Goal: Transaction & Acquisition: Purchase product/service

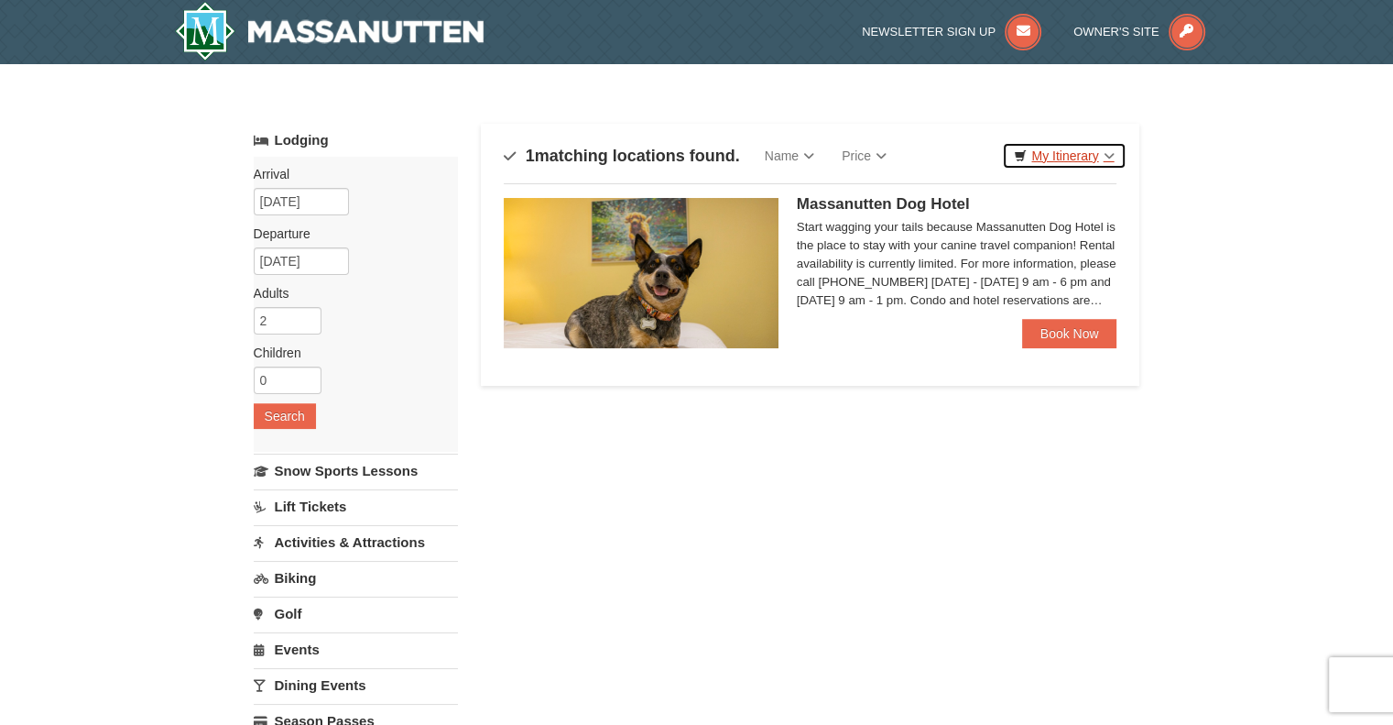
click at [1077, 155] on link "My Itinerary" at bounding box center [1064, 155] width 124 height 27
click at [310, 503] on link "Lift Tickets" at bounding box center [356, 506] width 204 height 34
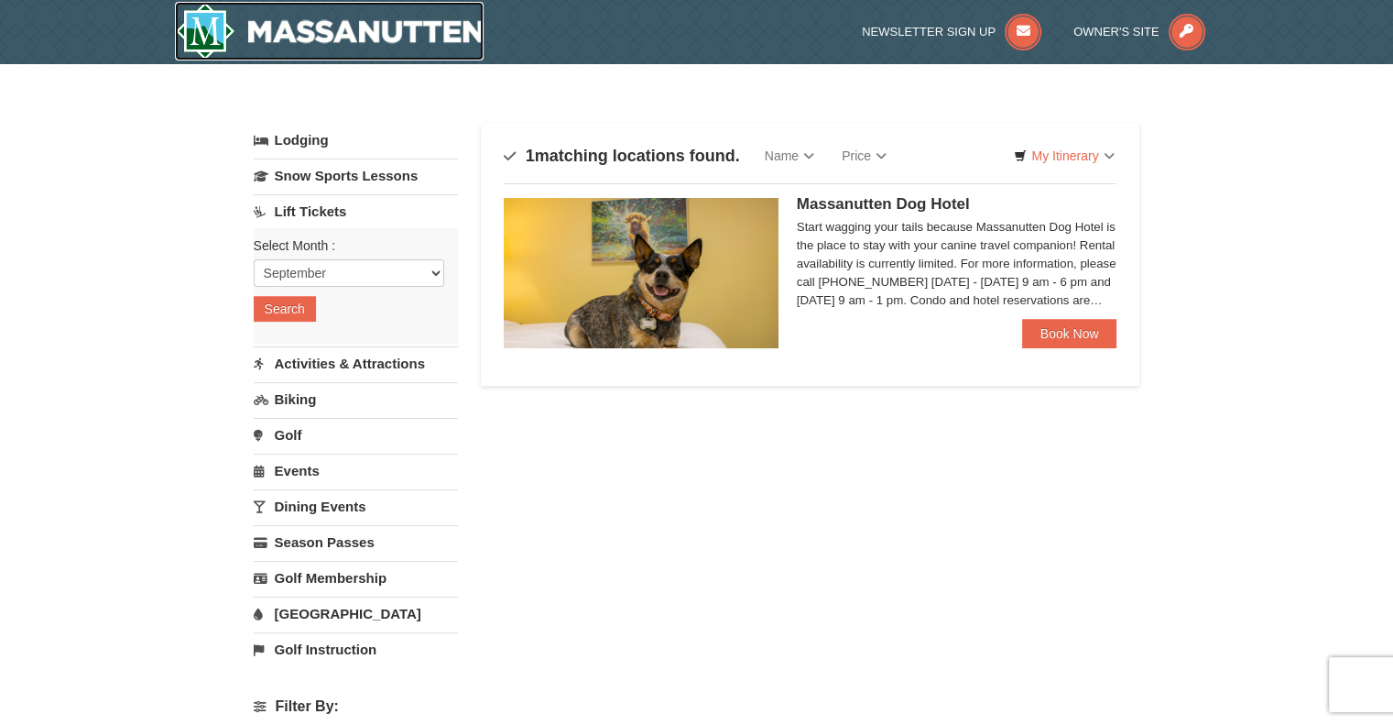
click at [319, 27] on img at bounding box center [330, 31] width 310 height 59
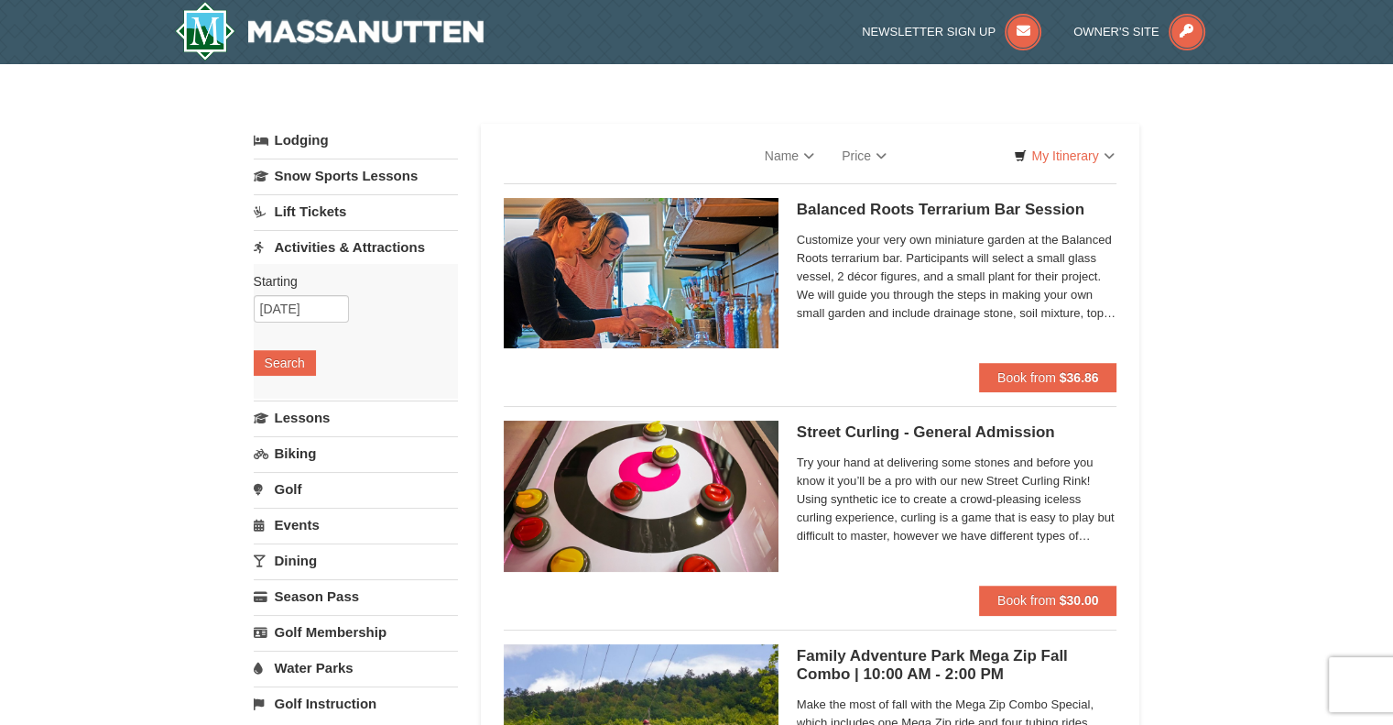
select select "9"
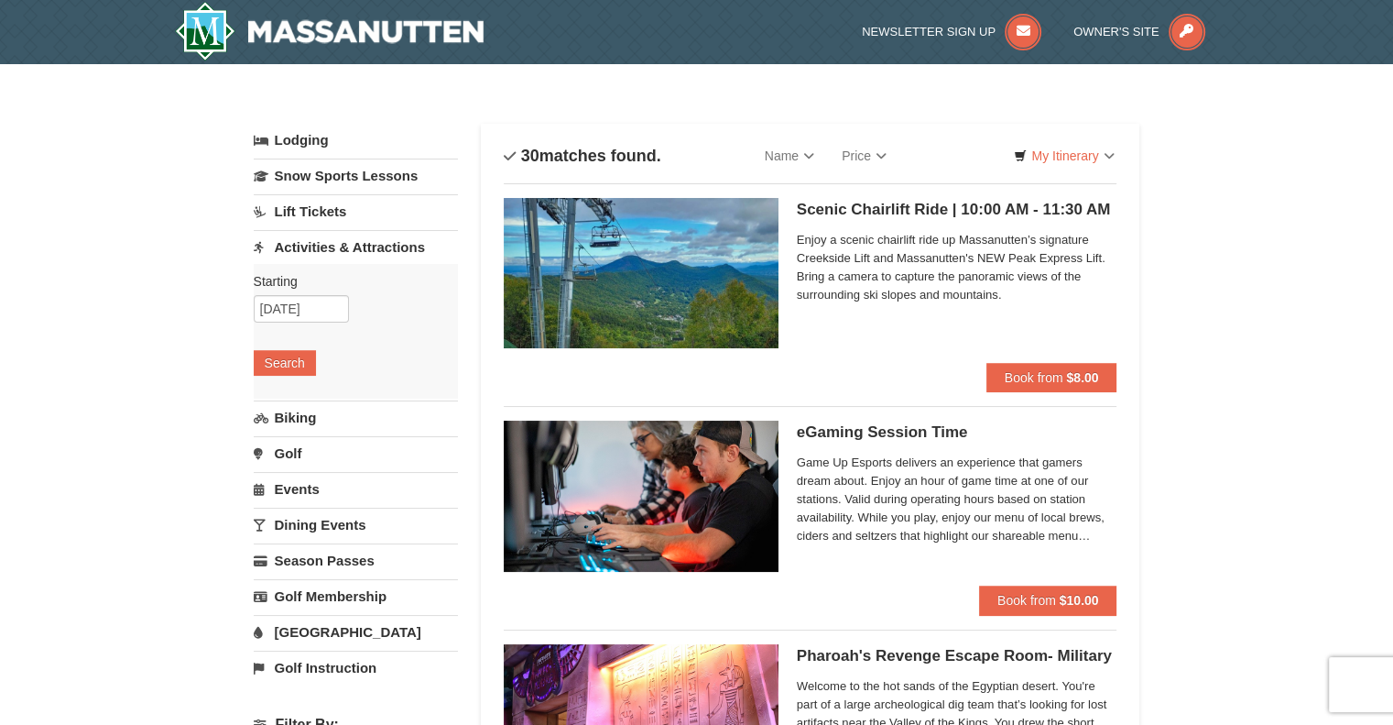
click at [322, 221] on link "Lift Tickets" at bounding box center [356, 211] width 204 height 34
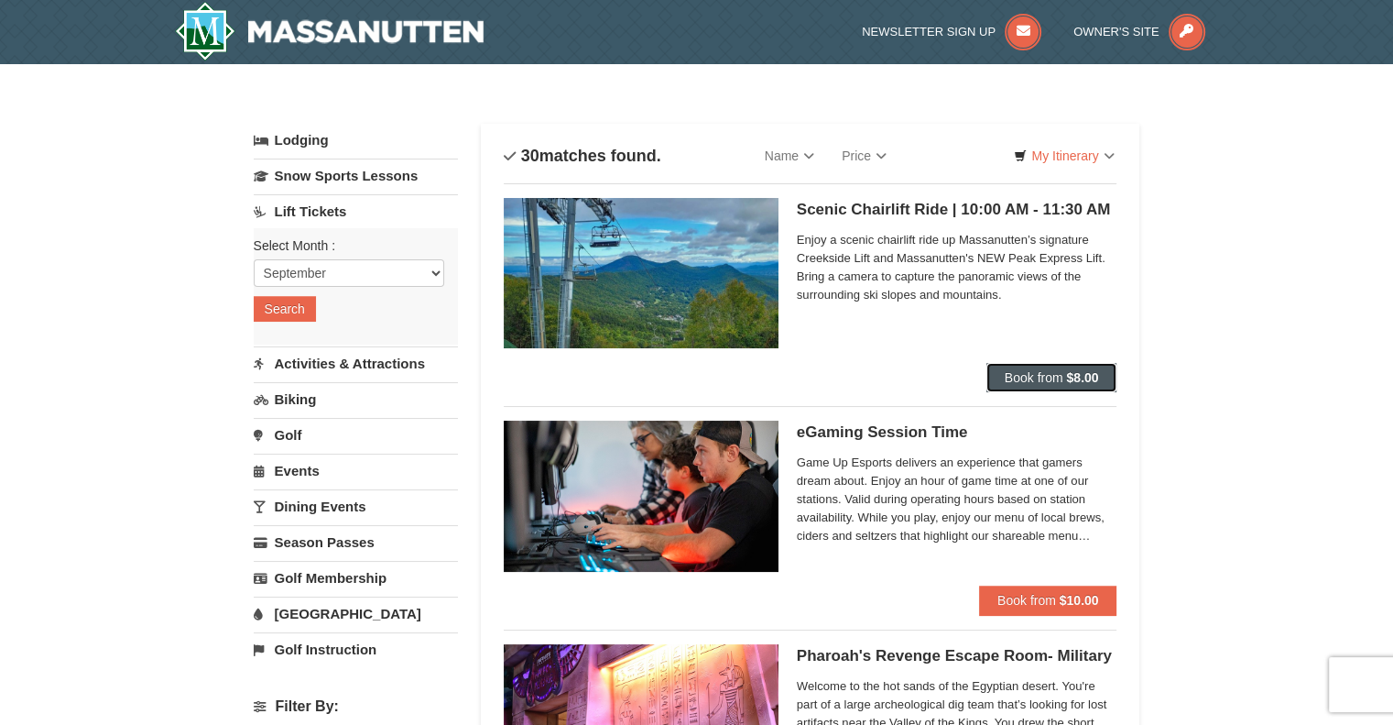
click at [1019, 377] on span "Book from" at bounding box center [1034, 377] width 59 height 15
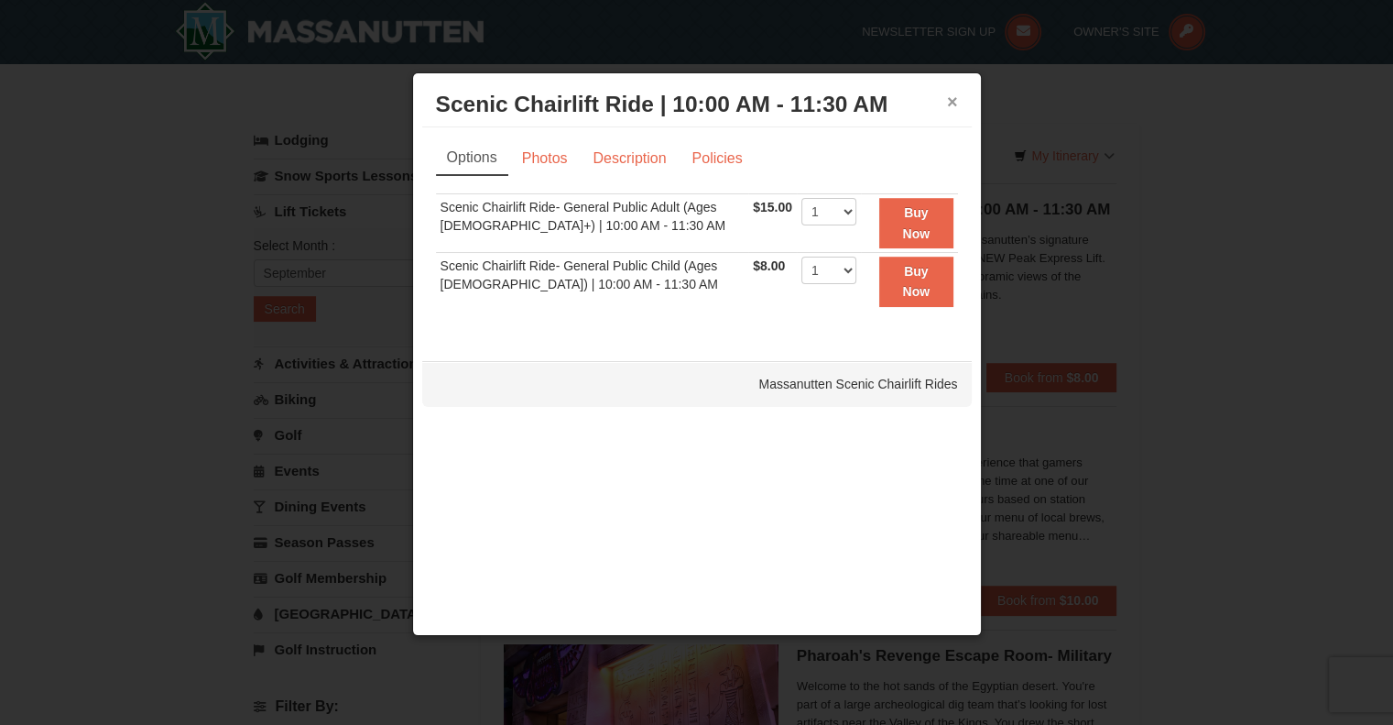
click at [957, 99] on button "×" at bounding box center [952, 102] width 11 height 18
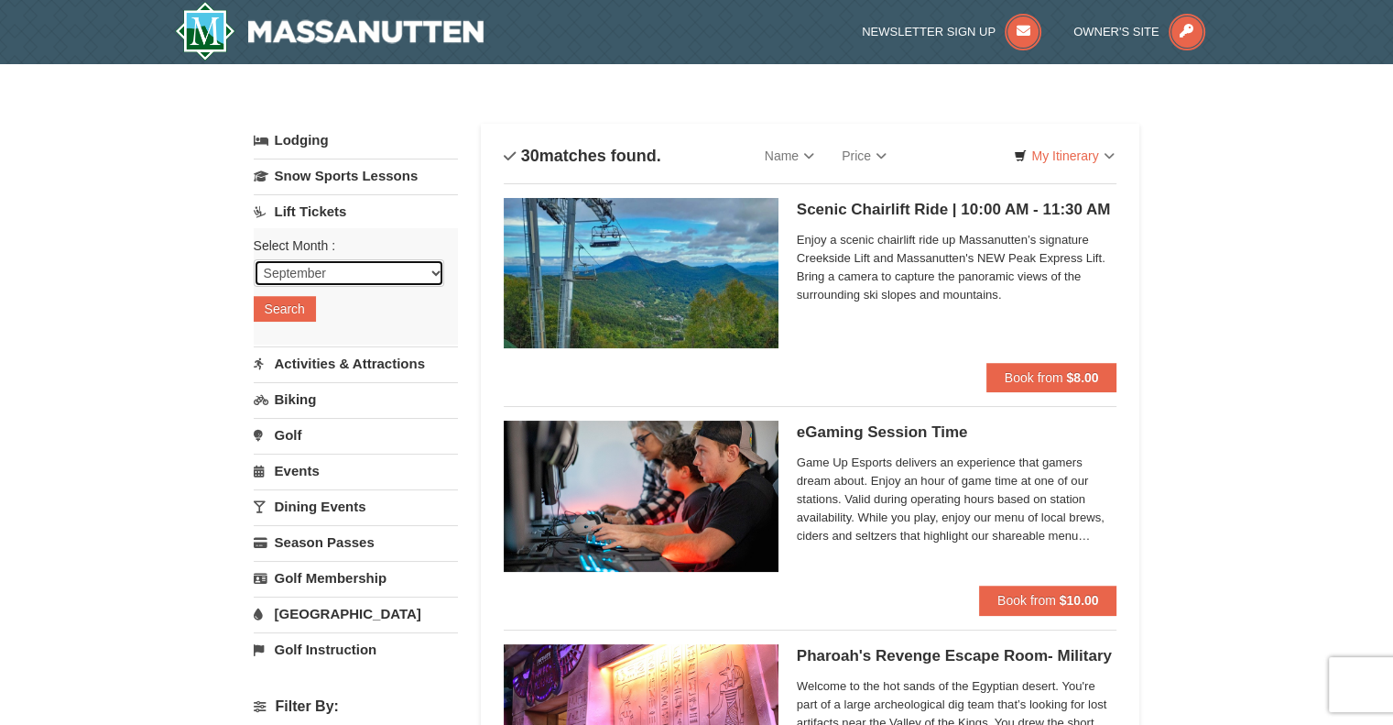
click at [398, 278] on select "September October November December January February March April May June July …" at bounding box center [349, 272] width 191 height 27
select select "10"
click at [254, 259] on select "September October November December January February March April May June July …" at bounding box center [349, 272] width 191 height 27
click at [304, 309] on button "Search" at bounding box center [285, 309] width 62 height 26
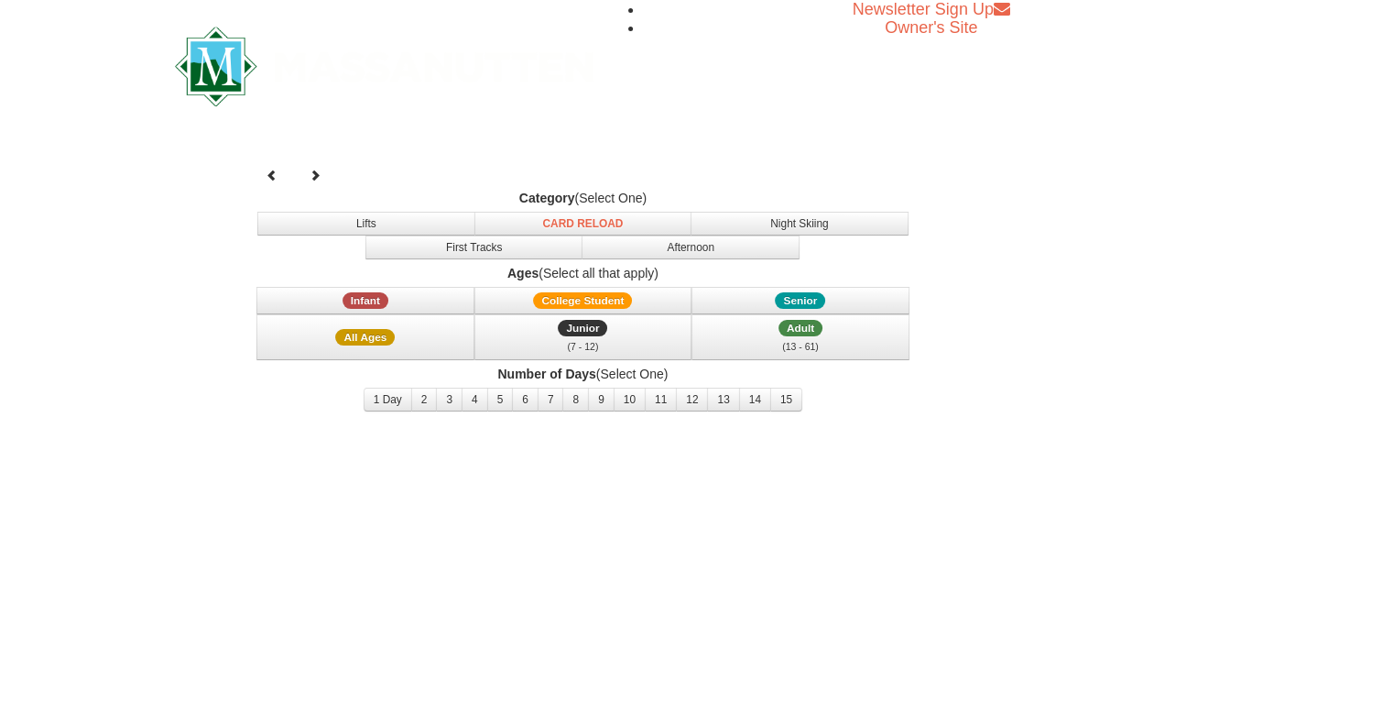
select select "10"
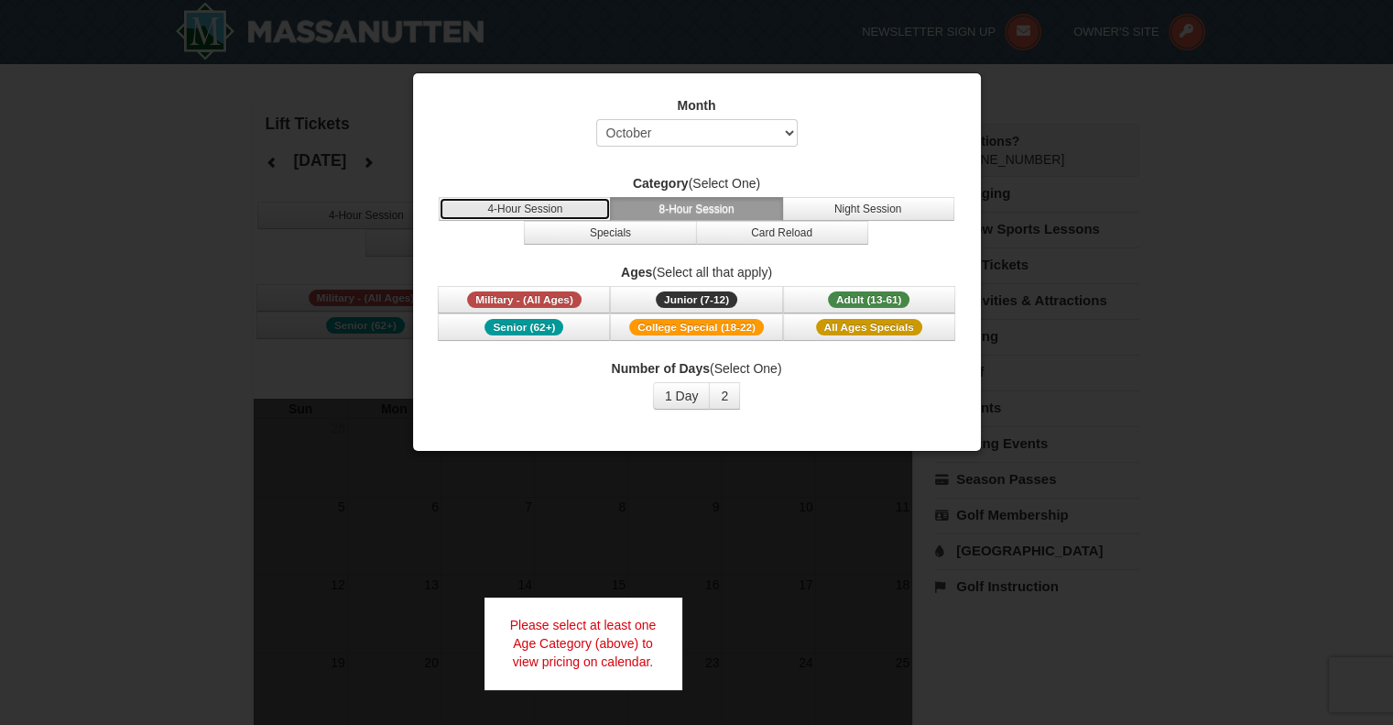
click at [541, 206] on button "4-Hour Session" at bounding box center [525, 209] width 172 height 24
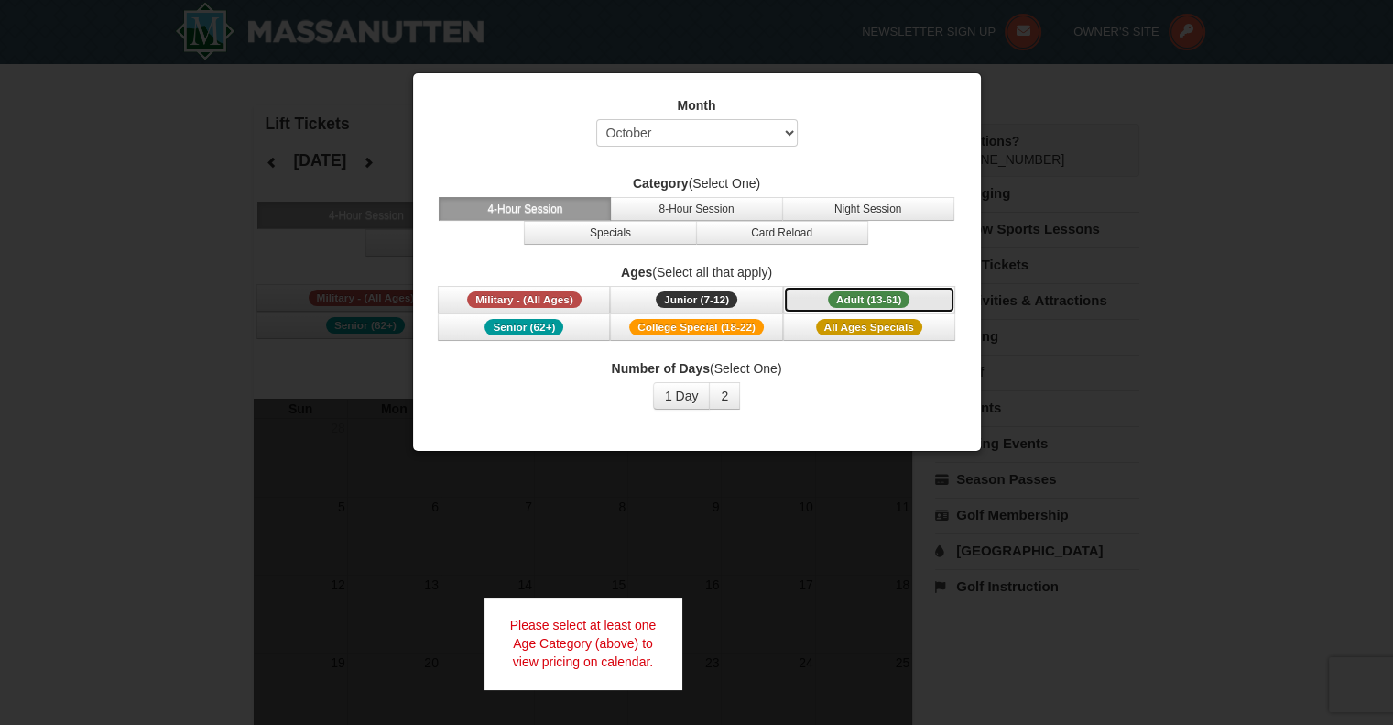
click at [853, 297] on span "Adult (13-61)" at bounding box center [869, 299] width 82 height 16
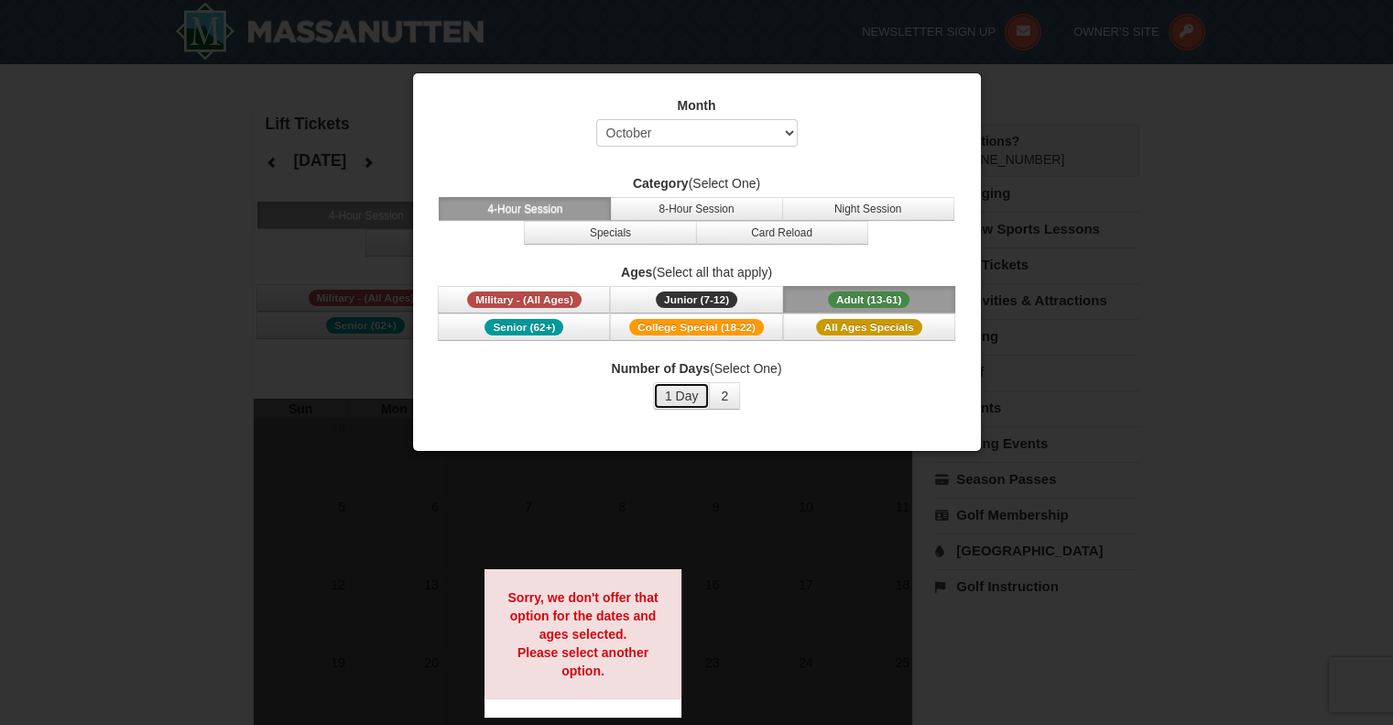
click at [684, 399] on button "1 Day" at bounding box center [682, 395] width 58 height 27
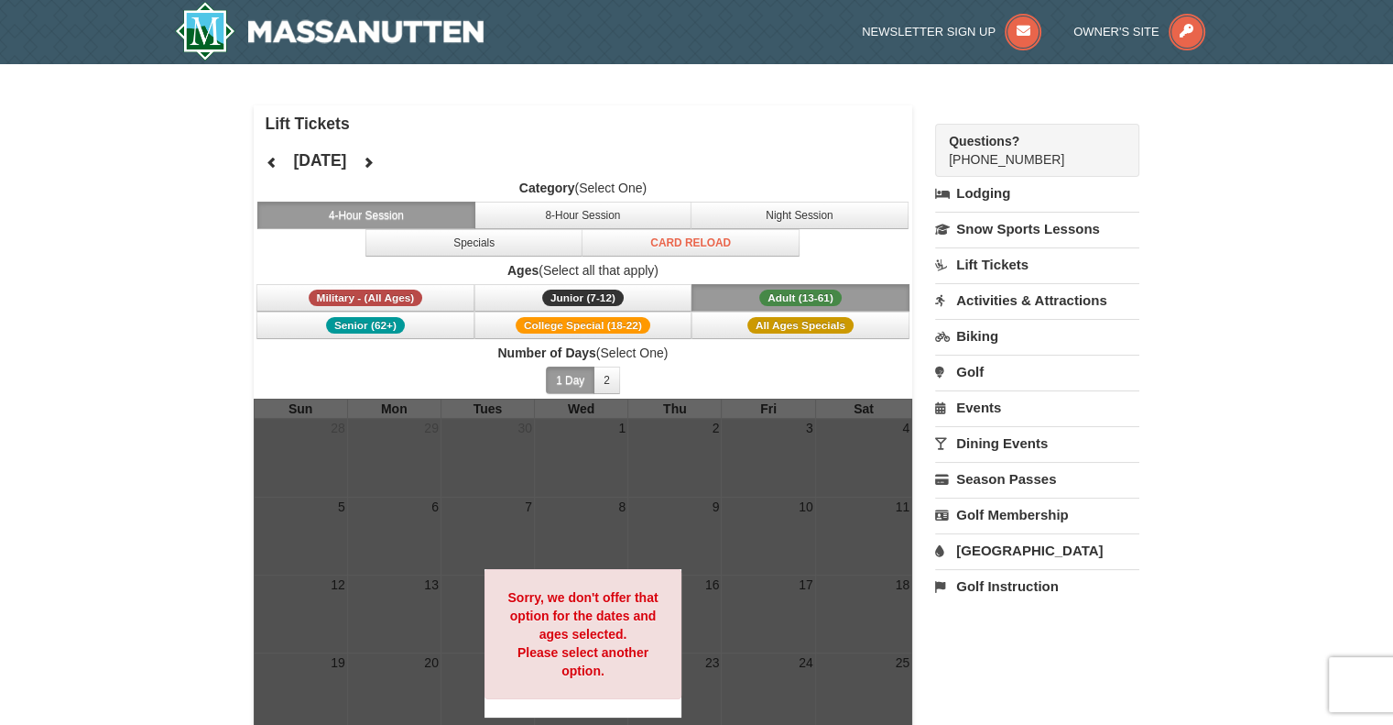
click at [300, 124] on h4 "Lift Tickets" at bounding box center [590, 124] width 648 height 18
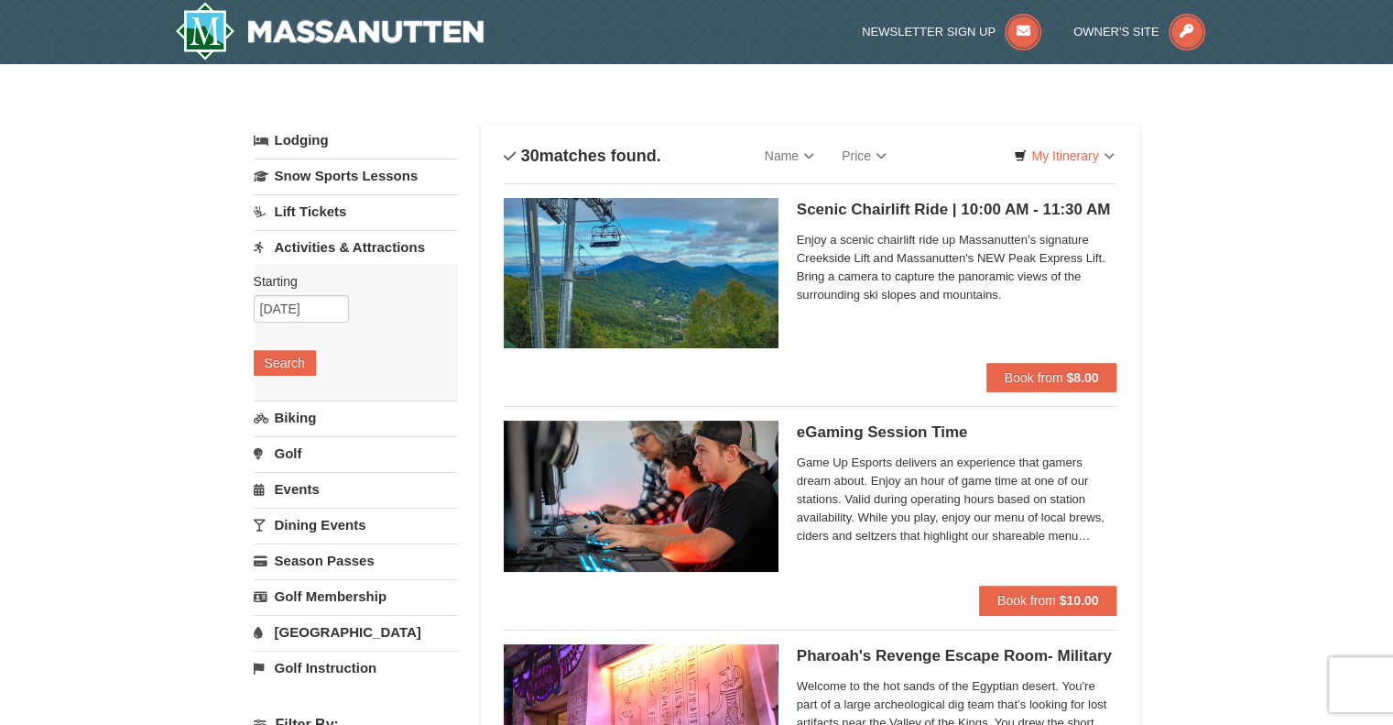
click at [326, 214] on link "Lift Tickets" at bounding box center [356, 211] width 204 height 34
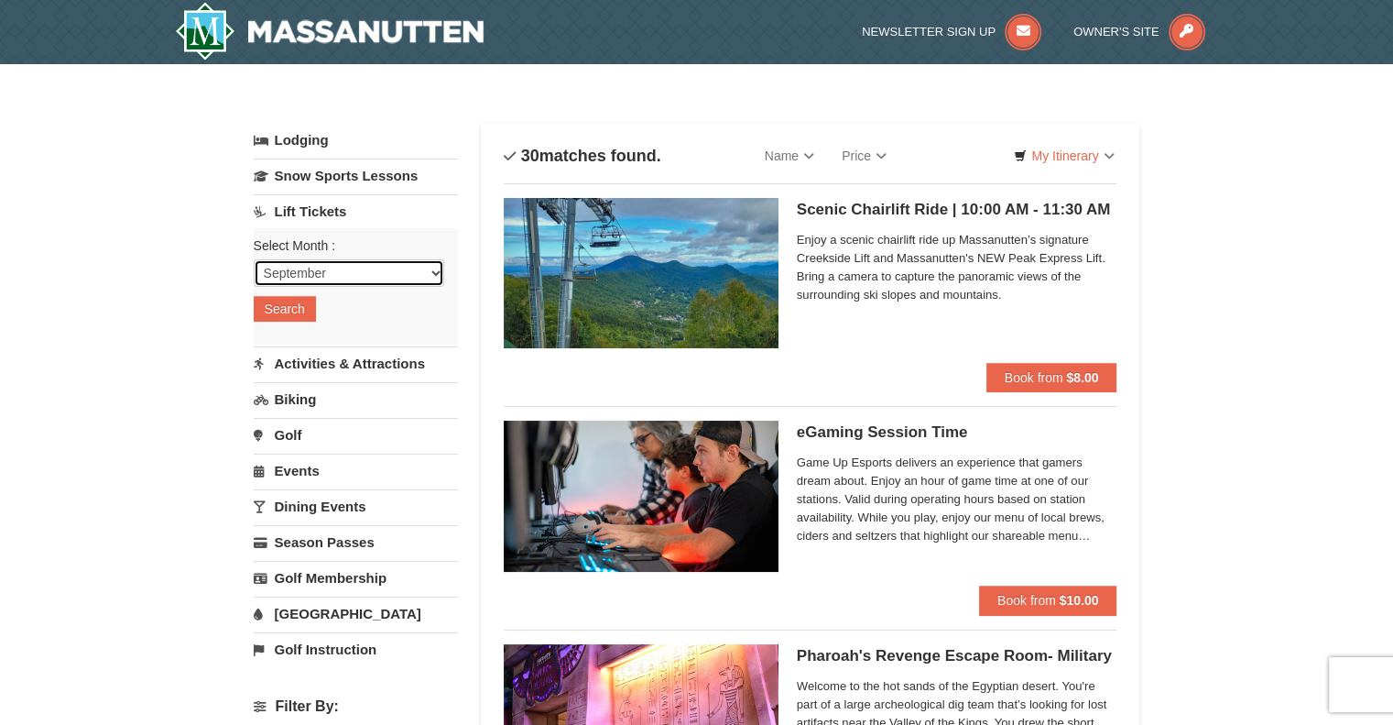
click at [368, 275] on select "September October November December January February March April May June July …" at bounding box center [349, 272] width 191 height 27
select select "10"
click at [254, 259] on select "September October November December January February March April May June July …" at bounding box center [349, 272] width 191 height 27
click at [296, 306] on button "Search" at bounding box center [285, 309] width 62 height 26
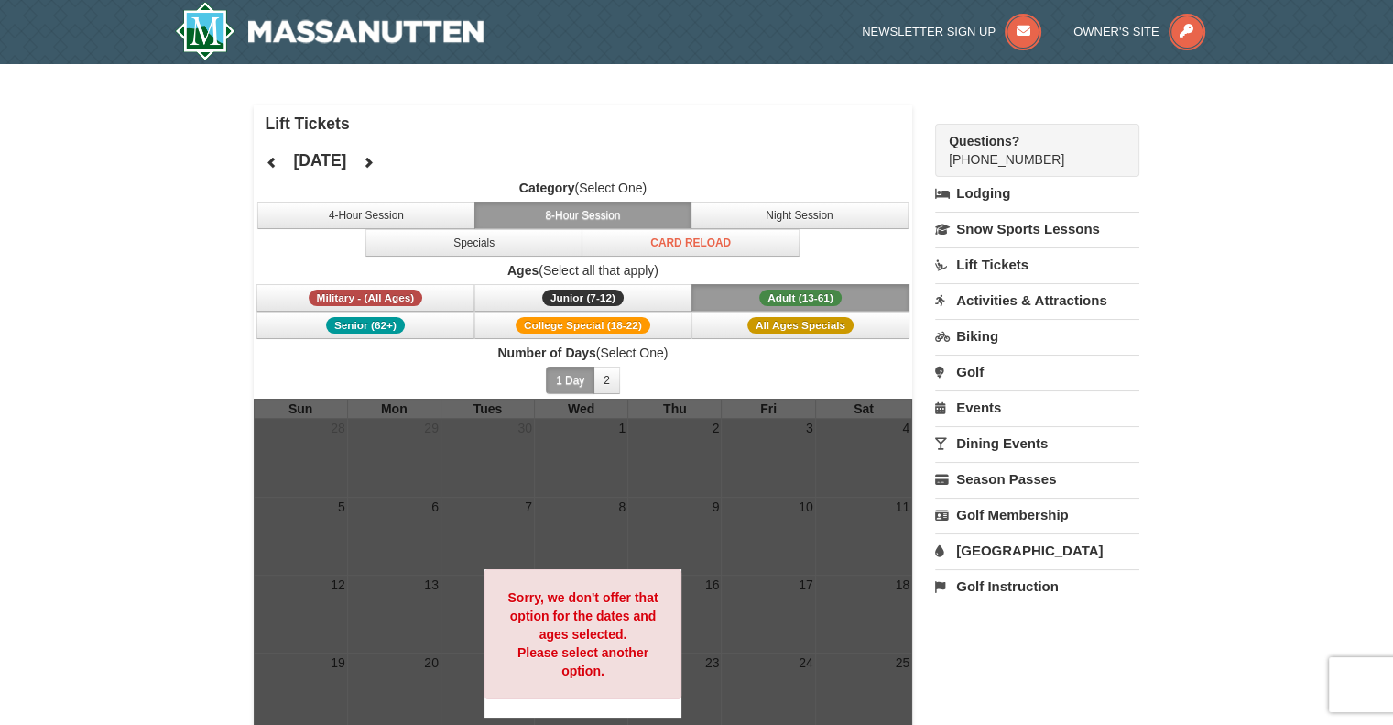
click at [1000, 259] on link "Lift Tickets" at bounding box center [1037, 264] width 204 height 34
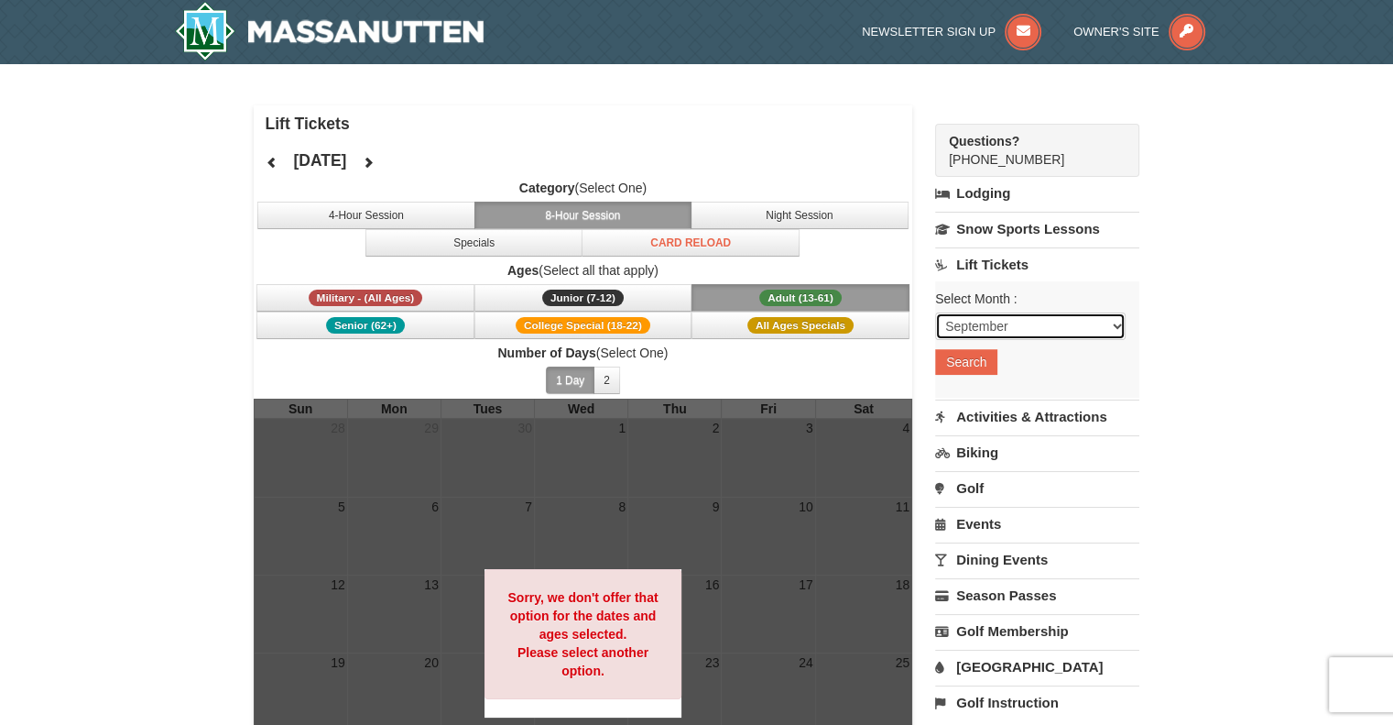
click at [1010, 326] on select "September October November December January February March April May June July …" at bounding box center [1030, 325] width 191 height 27
select select "10"
click at [935, 312] on select "September October November December January February March April May June July …" at bounding box center [1030, 325] width 191 height 27
click at [971, 364] on button "Search" at bounding box center [966, 362] width 62 height 26
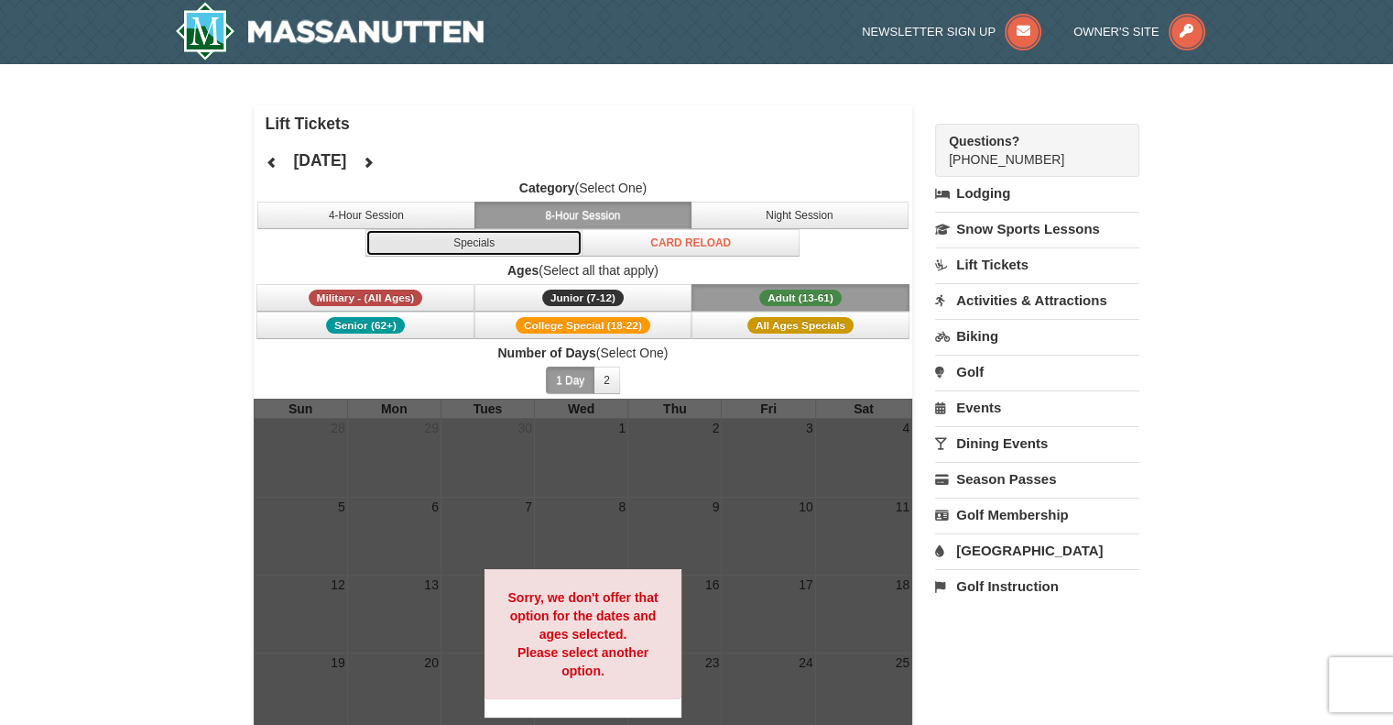
click at [537, 246] on button "Specials" at bounding box center [475, 242] width 218 height 27
click at [639, 218] on button "8-Hour Session" at bounding box center [584, 215] width 218 height 27
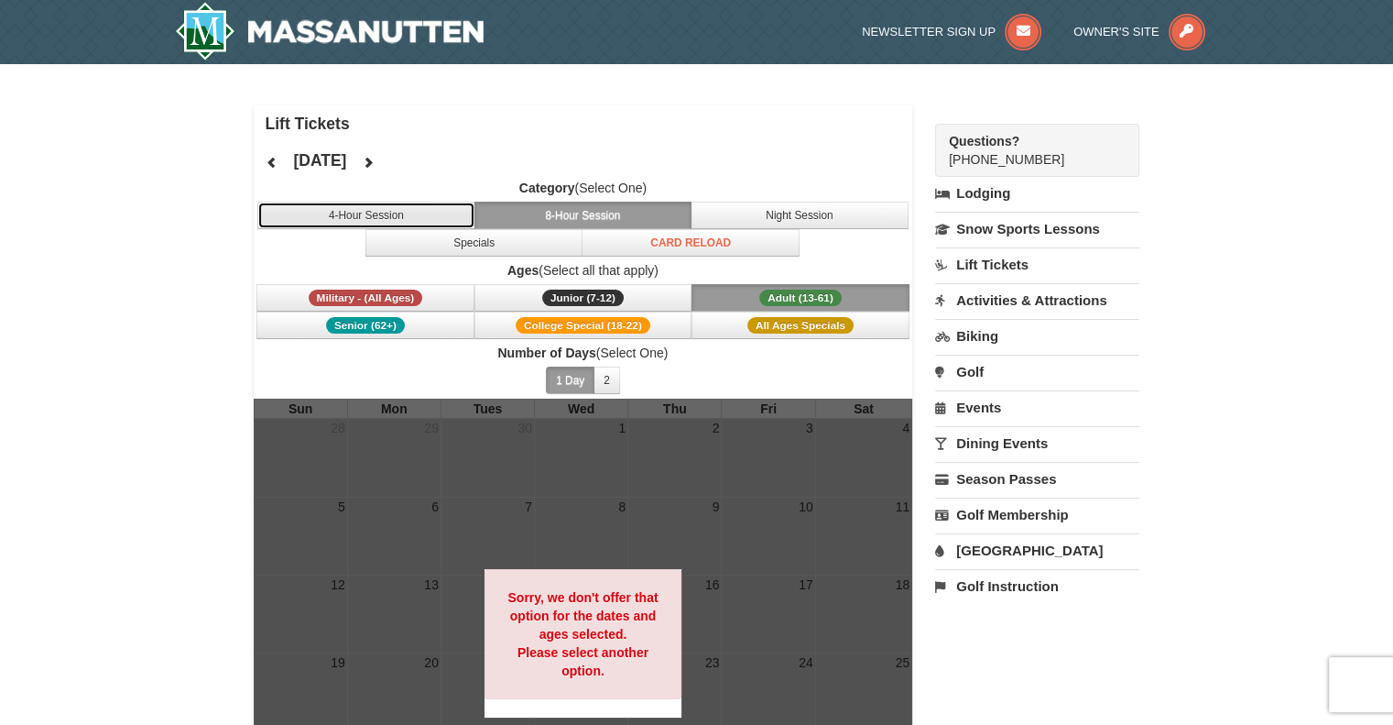
click at [437, 219] on button "4-Hour Session" at bounding box center [366, 215] width 218 height 27
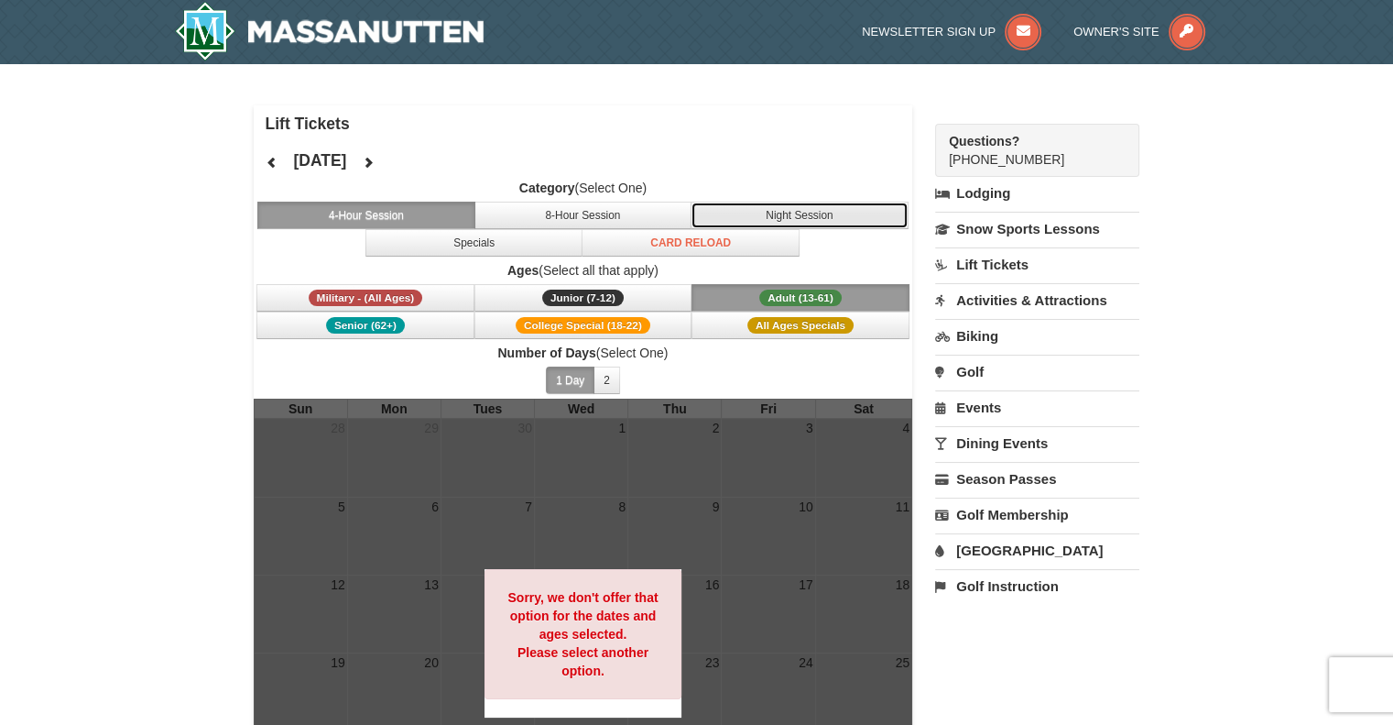
click at [823, 213] on button "Night Session" at bounding box center [800, 215] width 218 height 27
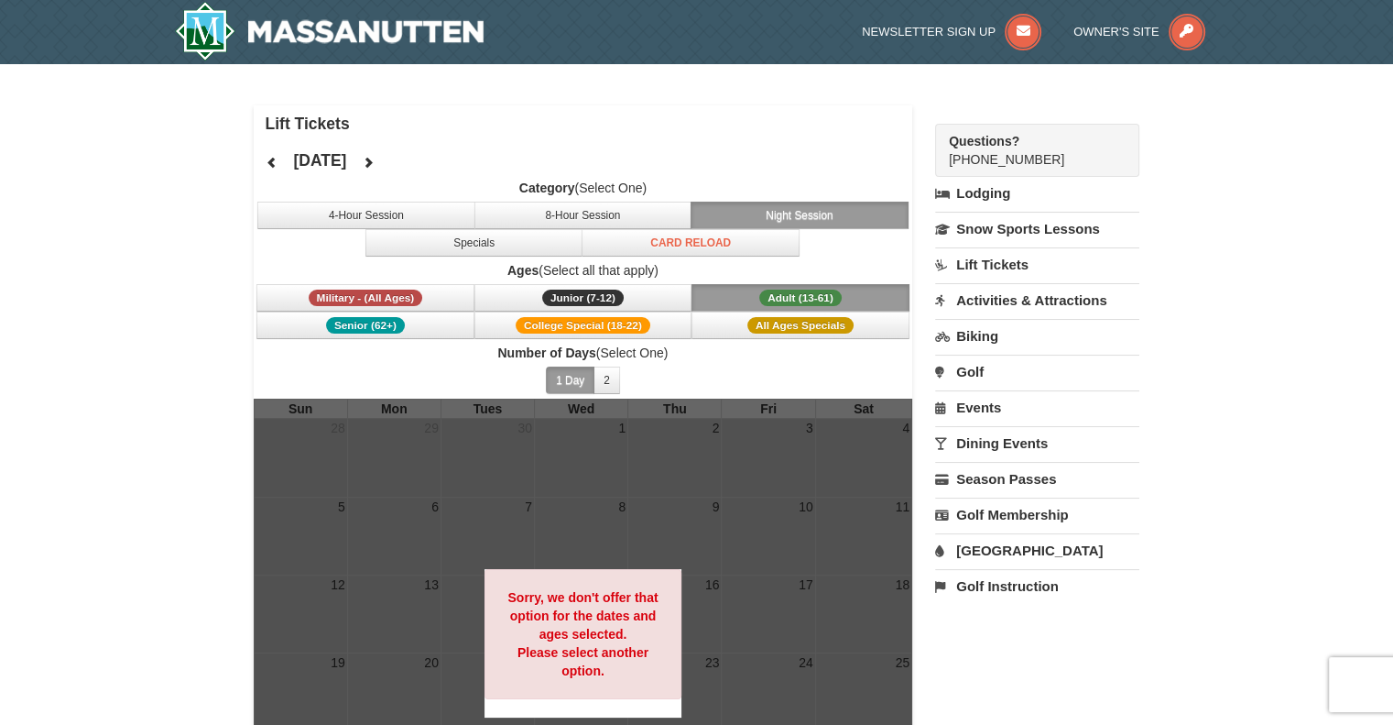
click at [299, 129] on h4 "Lift Tickets" at bounding box center [590, 124] width 648 height 18
click at [273, 160] on icon at bounding box center [272, 162] width 13 height 13
click at [274, 49] on img at bounding box center [330, 31] width 310 height 59
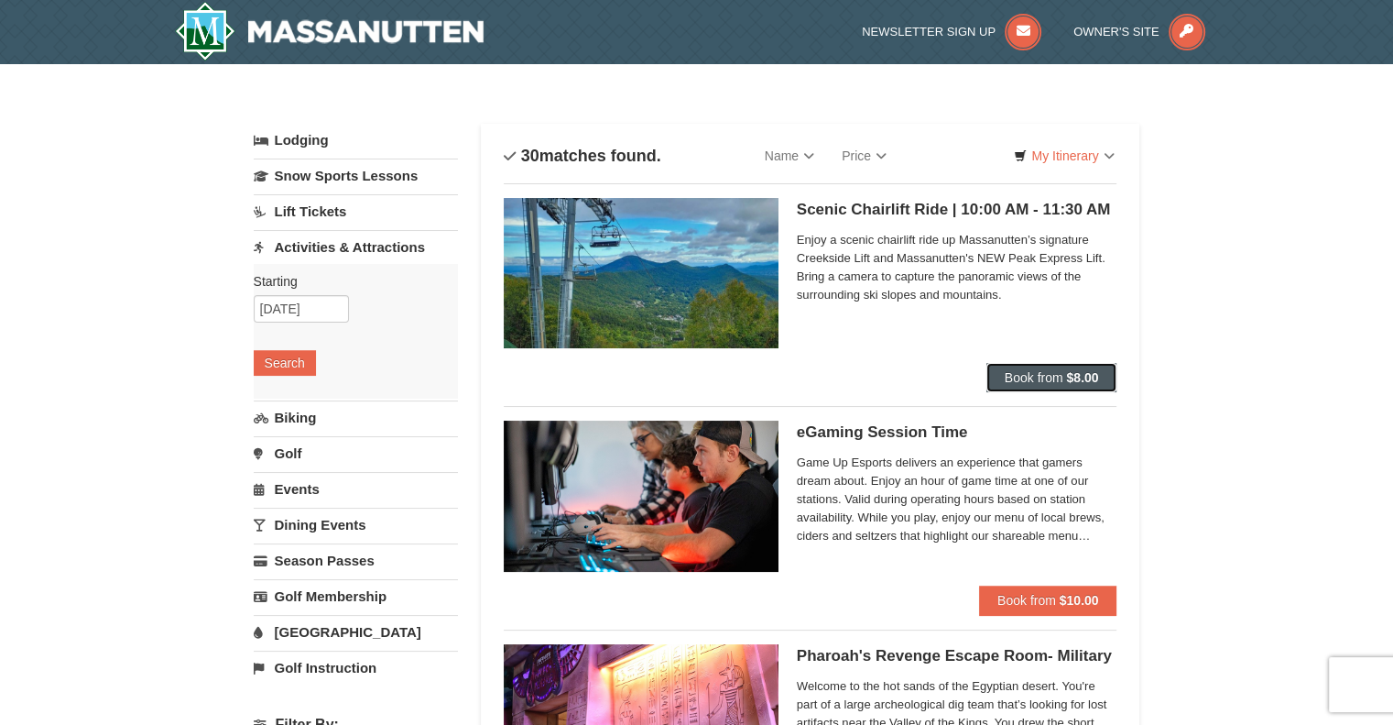
click at [1063, 369] on button "Book from $8.00" at bounding box center [1052, 377] width 131 height 29
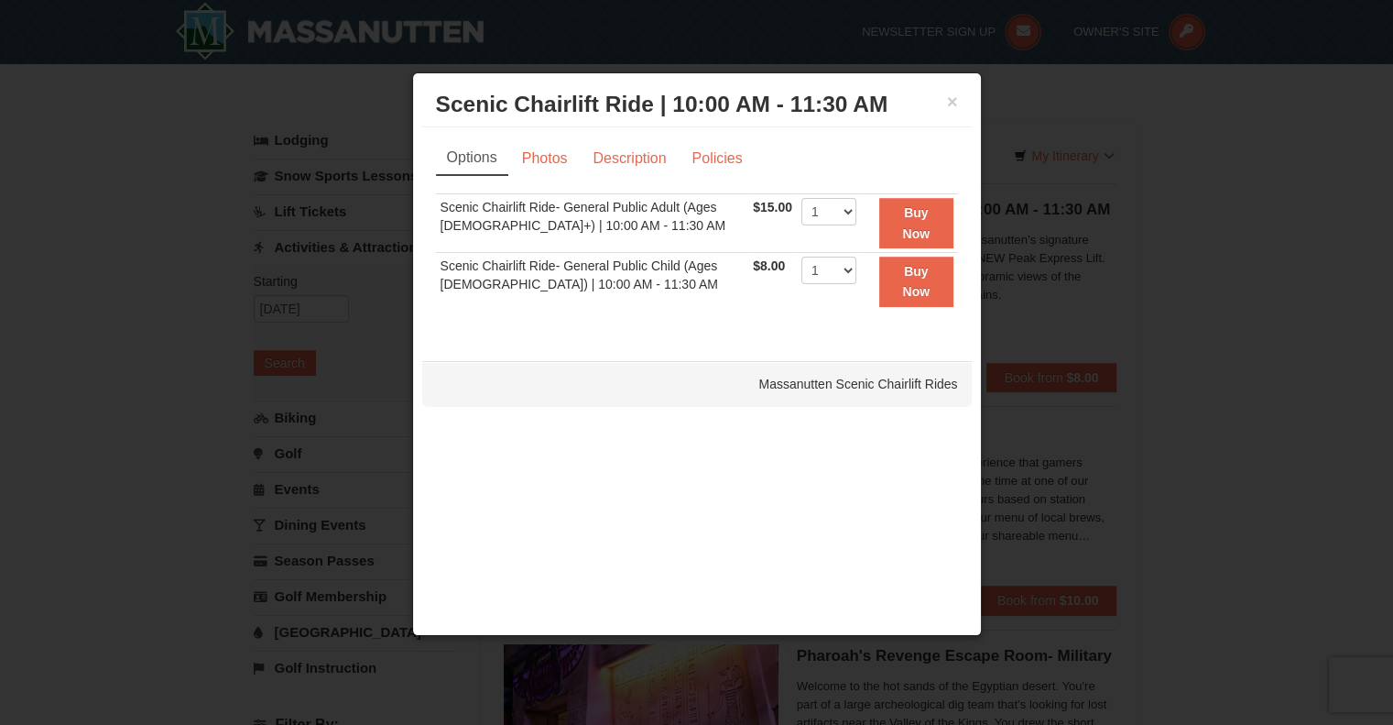
click at [125, 414] on div at bounding box center [696, 362] width 1393 height 725
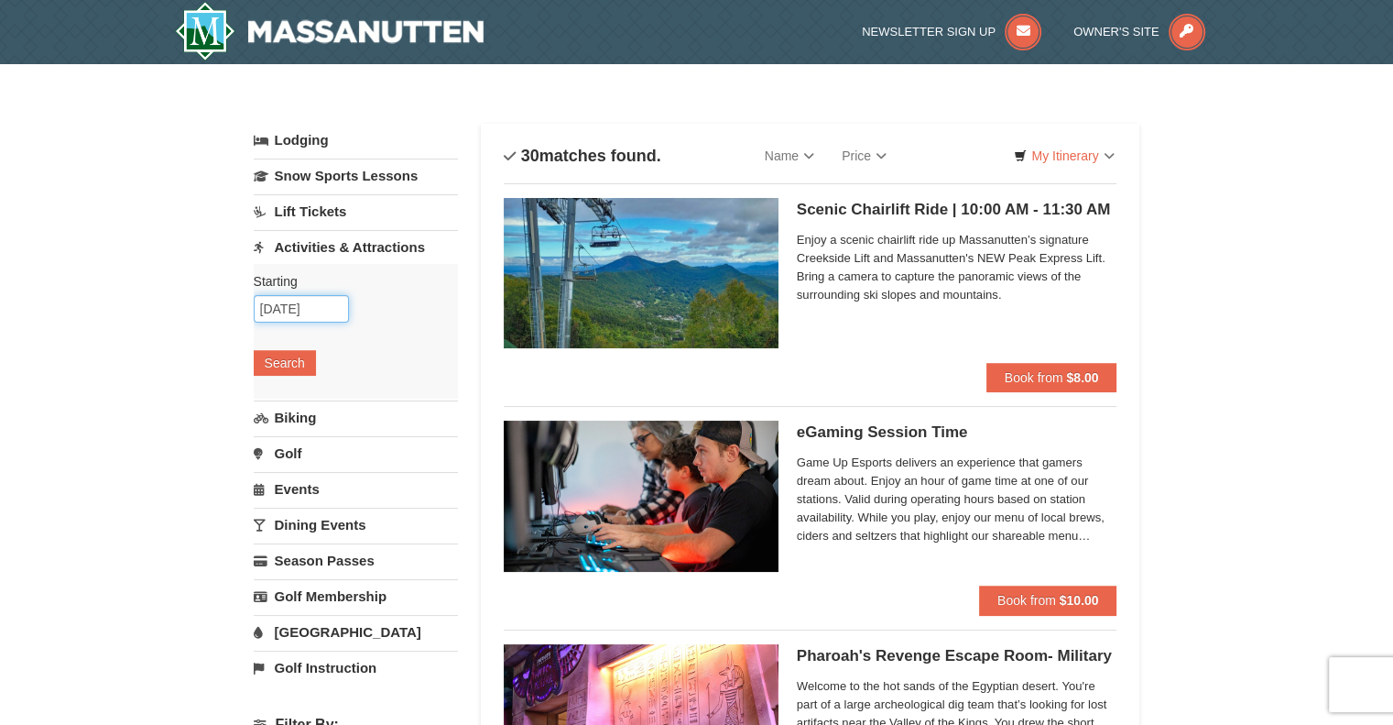
click at [314, 304] on input "[DATE]" at bounding box center [301, 308] width 95 height 27
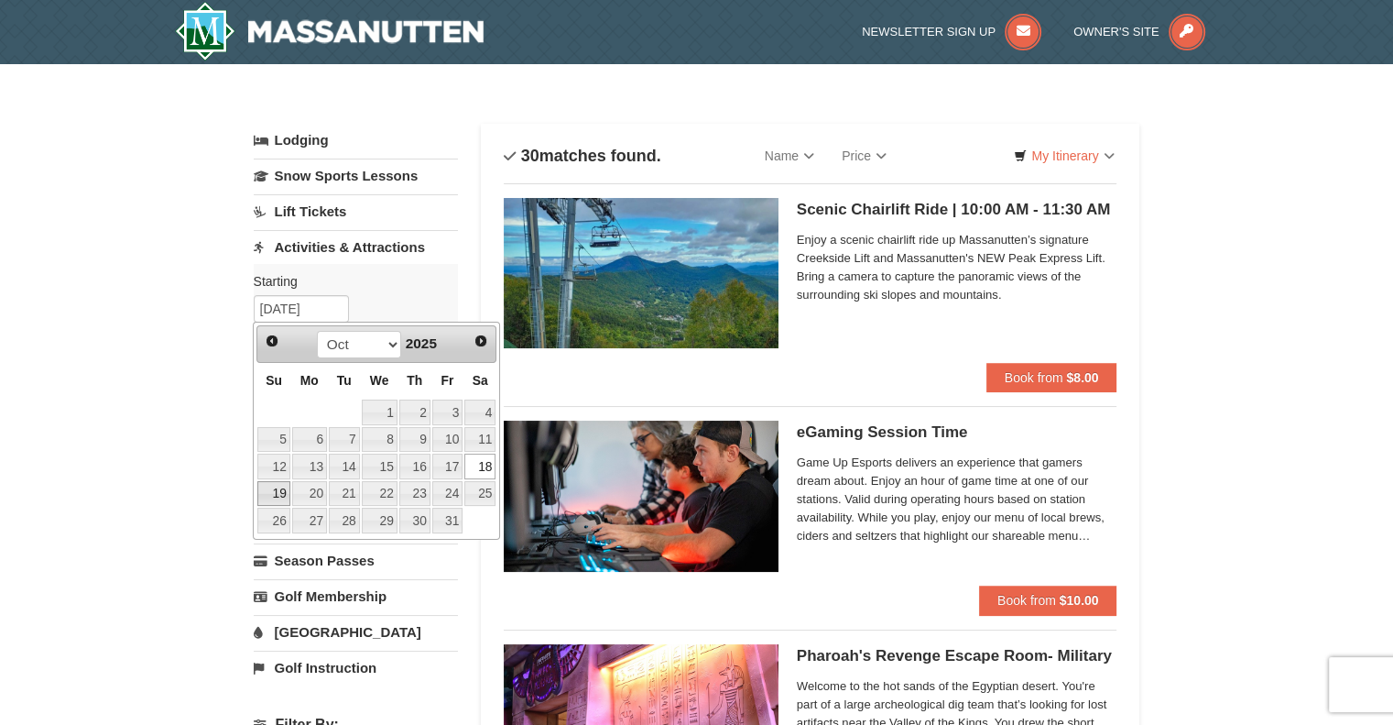
click at [273, 491] on link "19" at bounding box center [273, 494] width 32 height 26
type input "[DATE]"
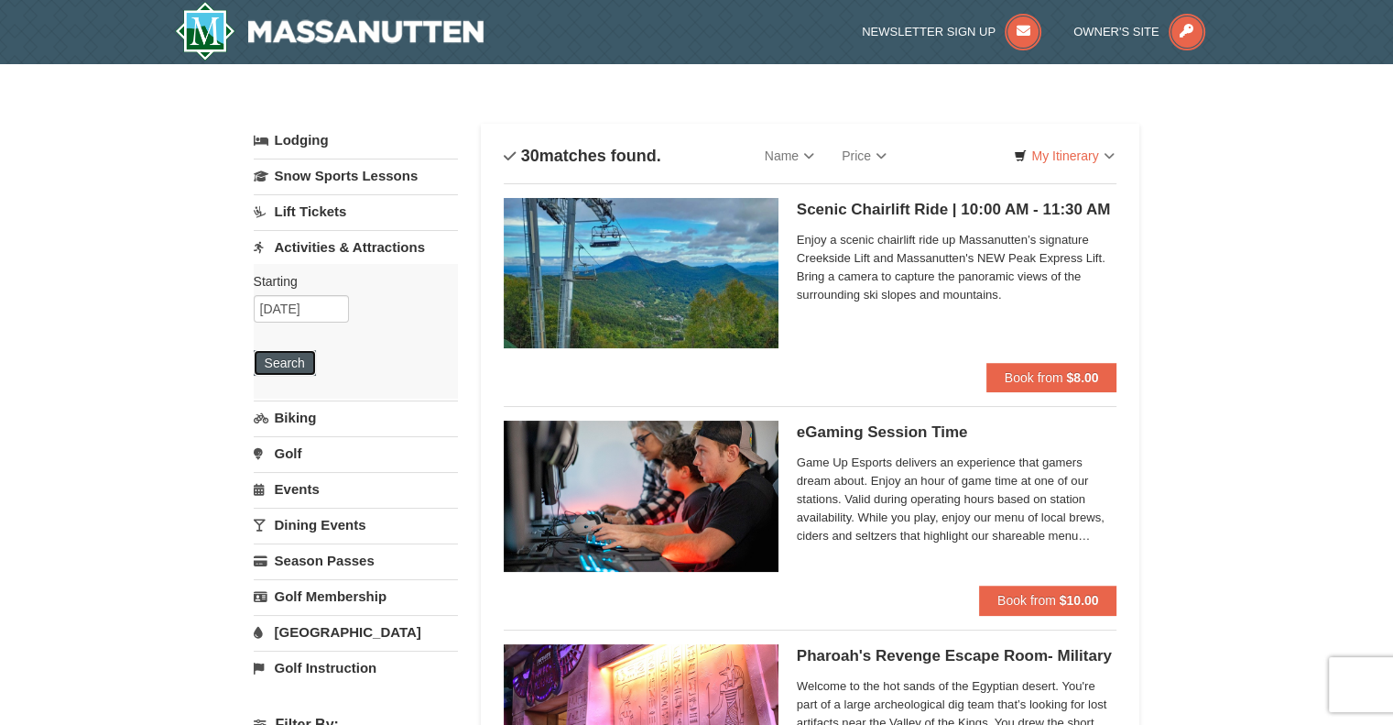
click at [297, 356] on button "Search" at bounding box center [285, 363] width 62 height 26
click at [1023, 375] on span "Book from" at bounding box center [1034, 377] width 59 height 15
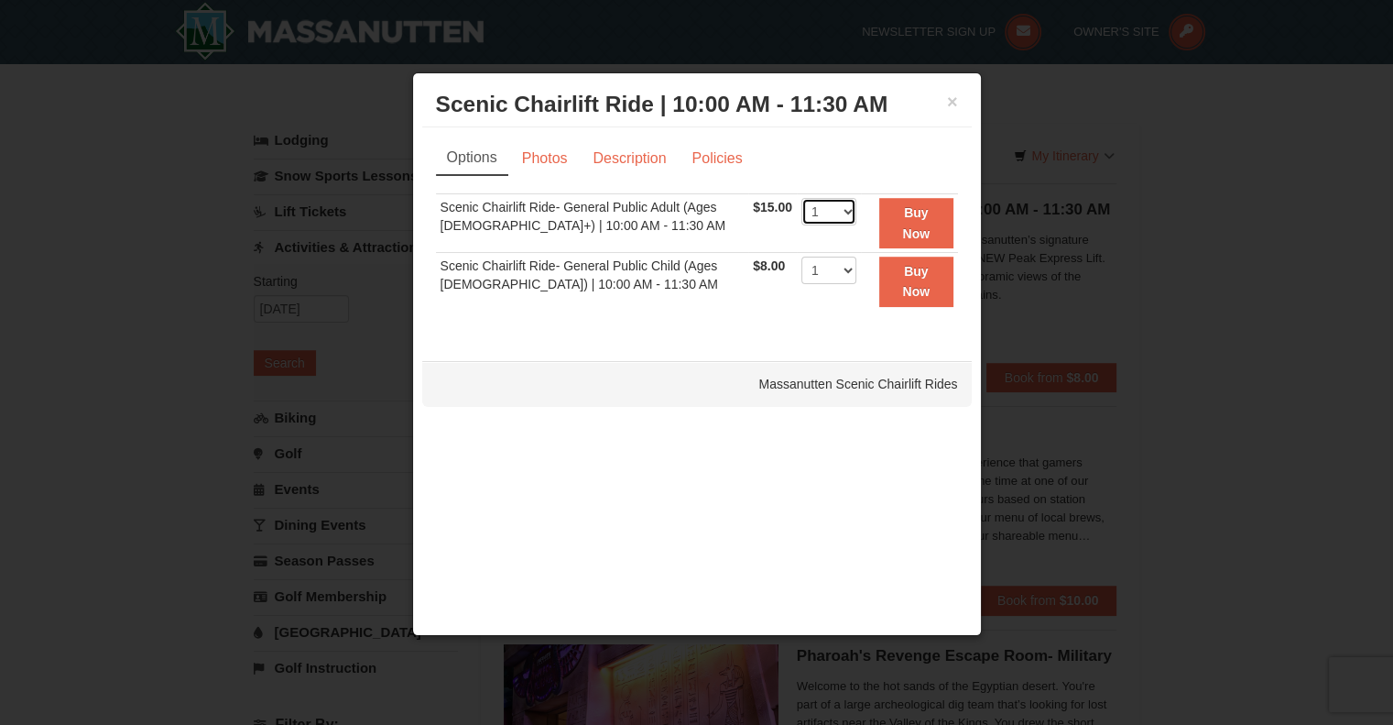
click at [839, 213] on select "1 2 3 4 5 6 7 8 9 10 11 12 13 14 15 16 17 18 19 20 21 22" at bounding box center [829, 211] width 55 height 27
select select "2"
click at [802, 198] on select "1 2 3 4 5 6 7 8 9 10 11 12 13 14 15 16 17 18 19 20 21 22" at bounding box center [829, 211] width 55 height 27
click at [920, 215] on strong "Buy Now" at bounding box center [915, 222] width 27 height 35
